Goal: Task Accomplishment & Management: Use online tool/utility

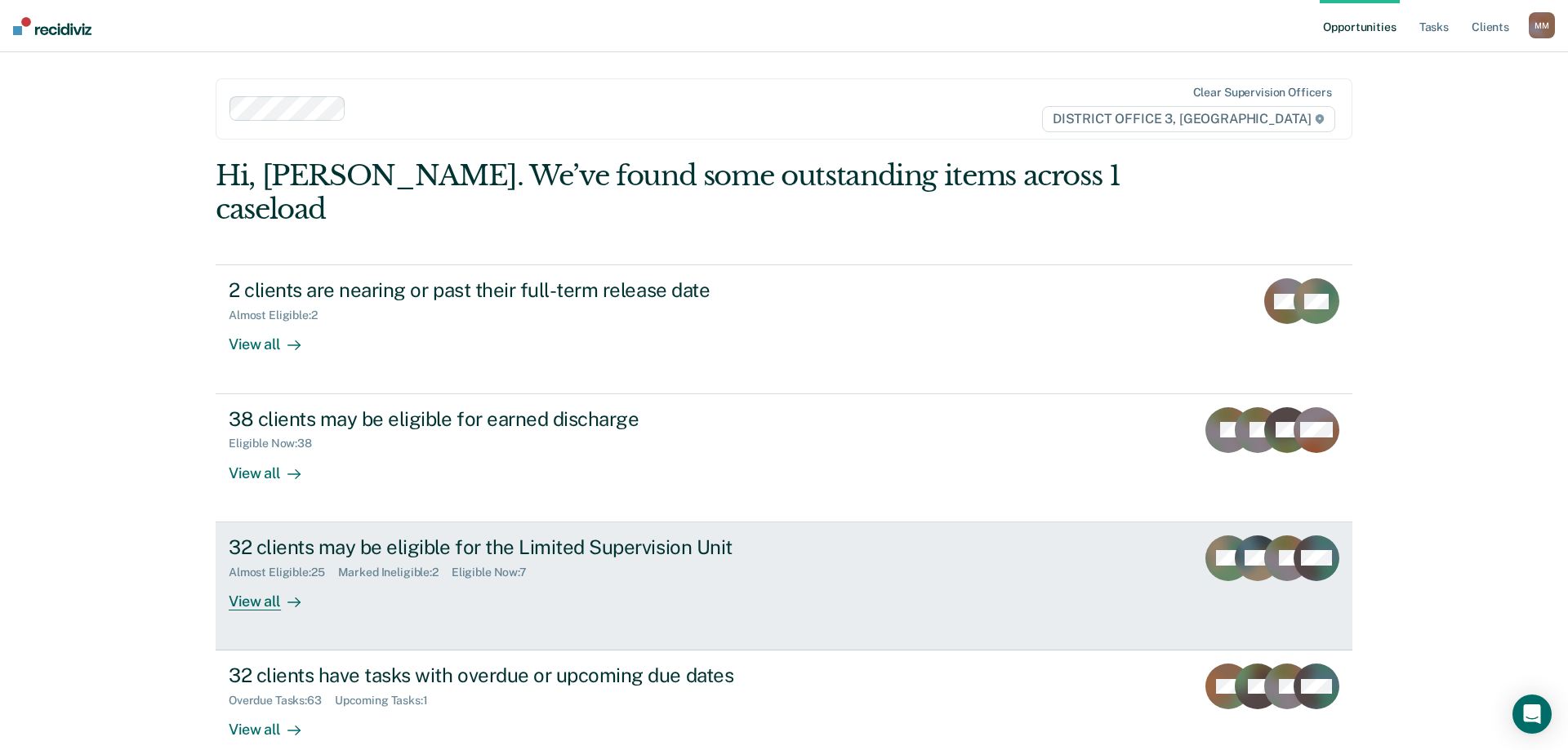
click at [265, 579] on div "View all" at bounding box center [275, 595] width 92 height 32
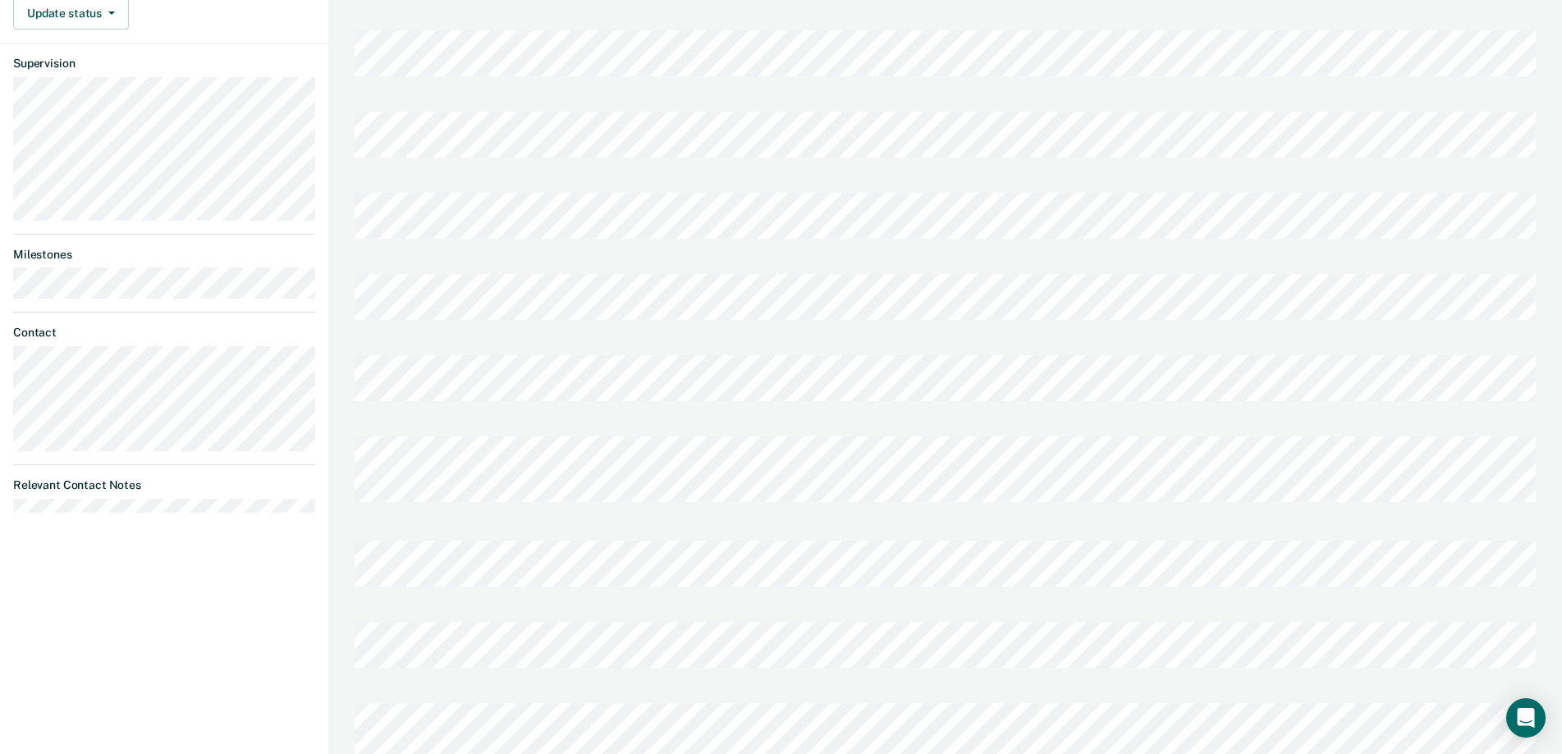
scroll to position [643, 0]
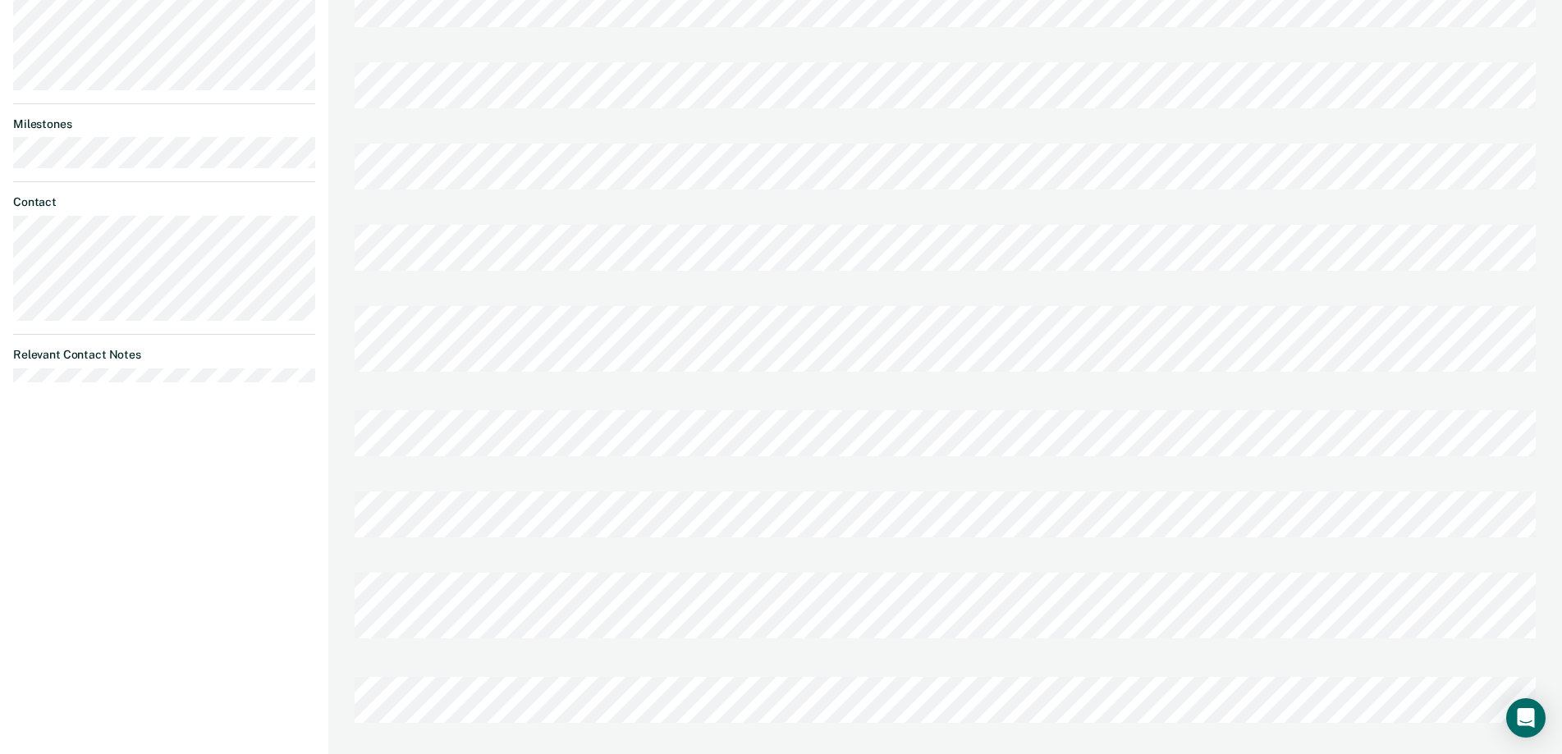
click at [478, 627] on div at bounding box center [945, 612] width 1181 height 104
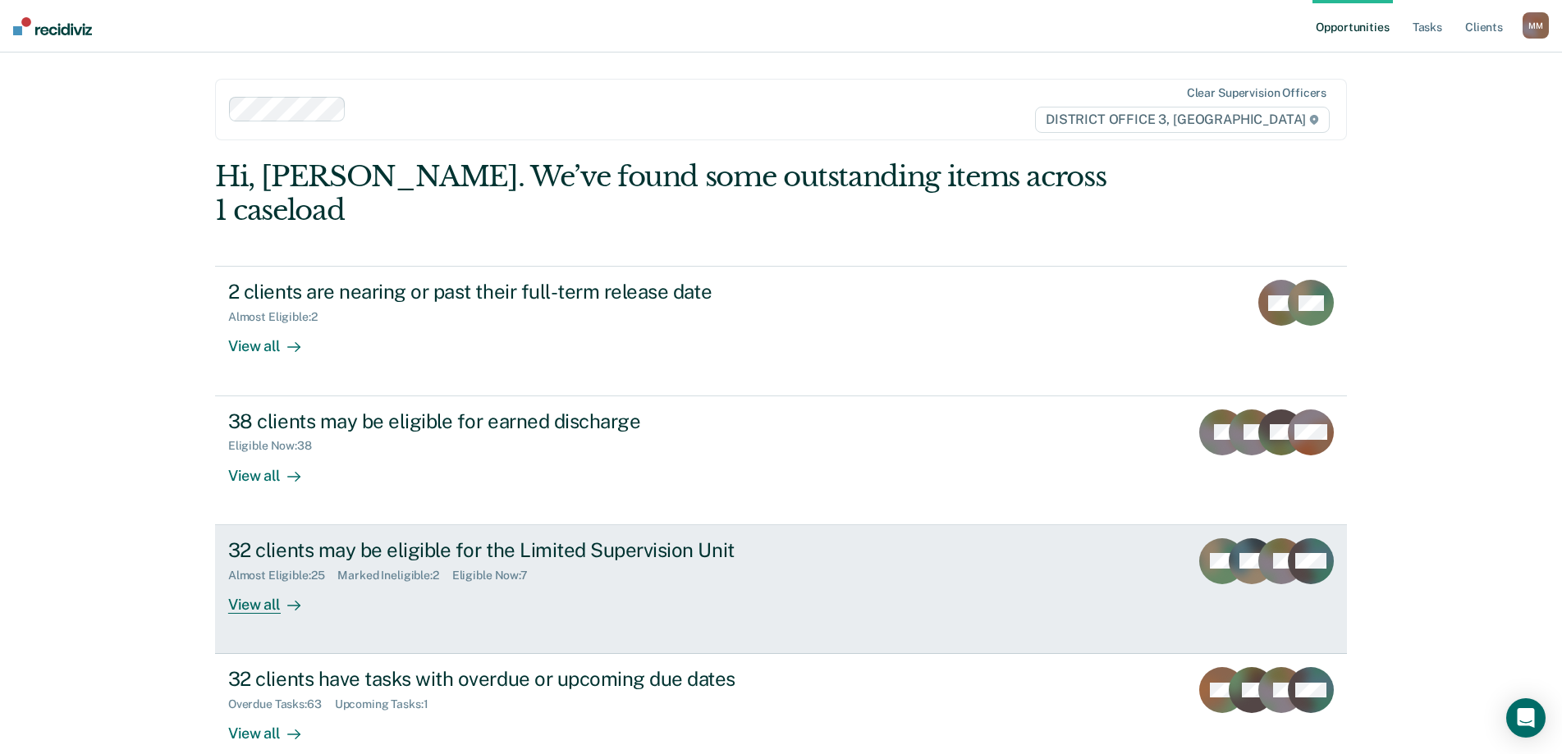
click at [272, 582] on div "View all" at bounding box center [274, 598] width 92 height 32
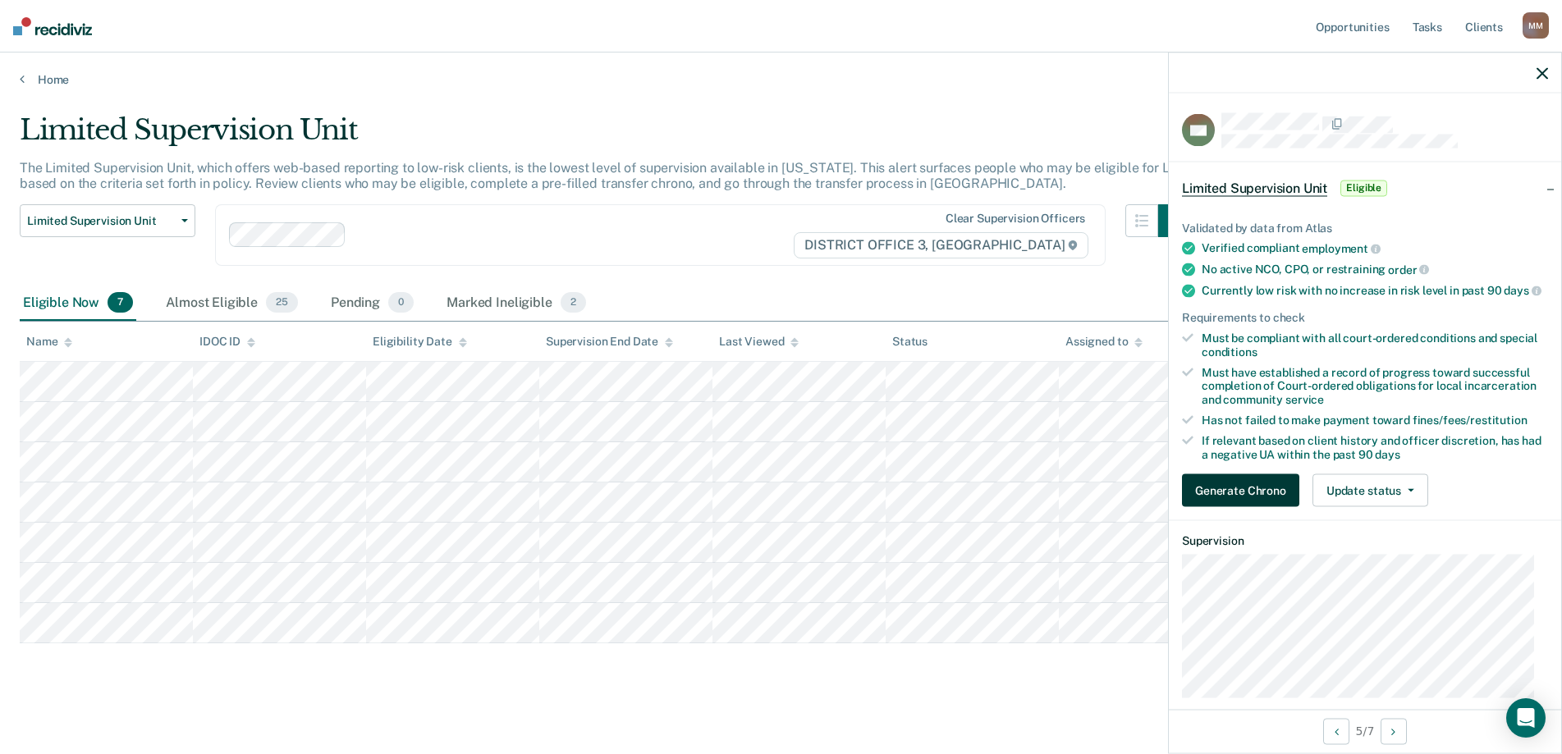
click at [1273, 503] on button "Generate Chrono" at bounding box center [1240, 490] width 117 height 33
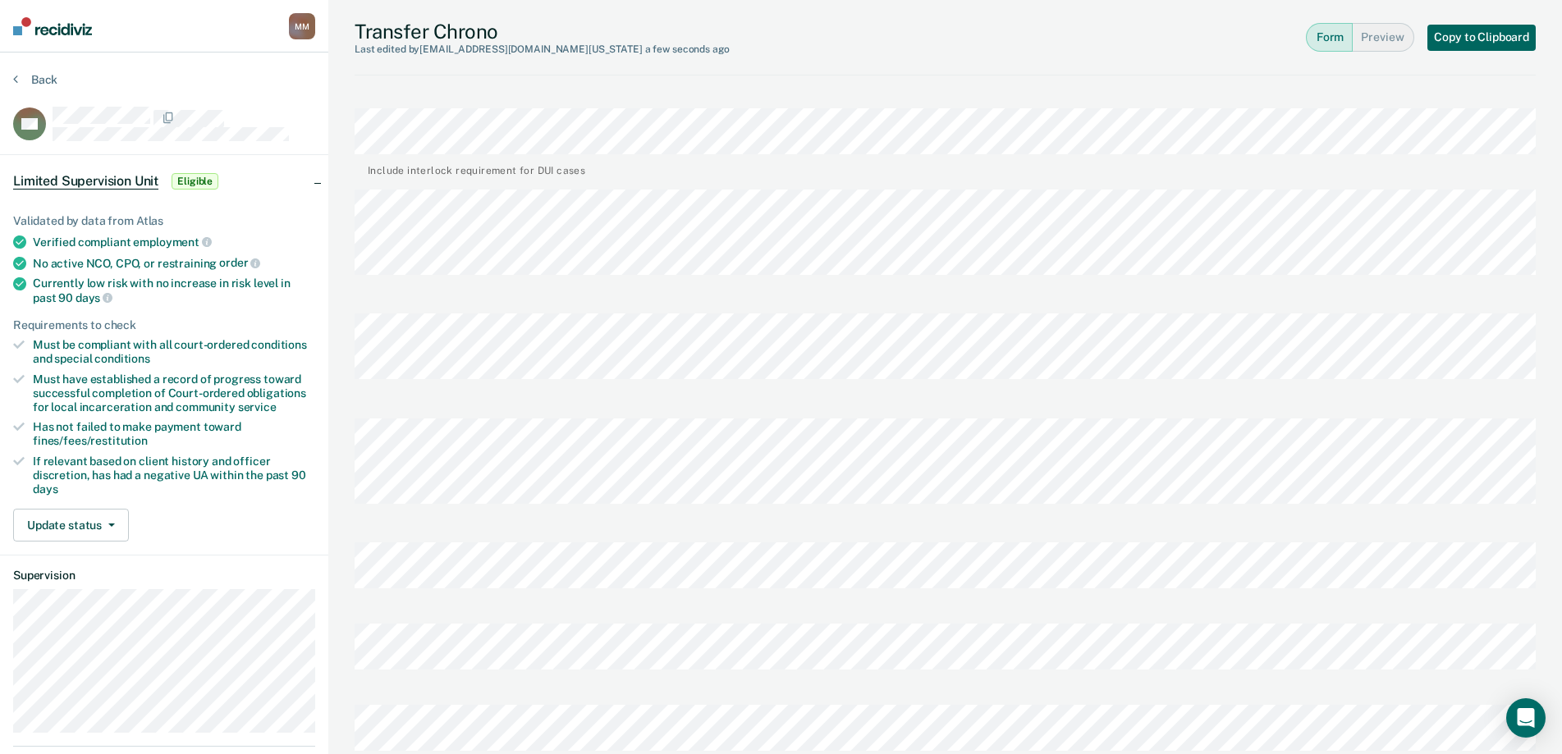
click at [1467, 33] on button "Copy to Clipboard" at bounding box center [1481, 38] width 108 height 26
